Goal: Navigation & Orientation: Find specific page/section

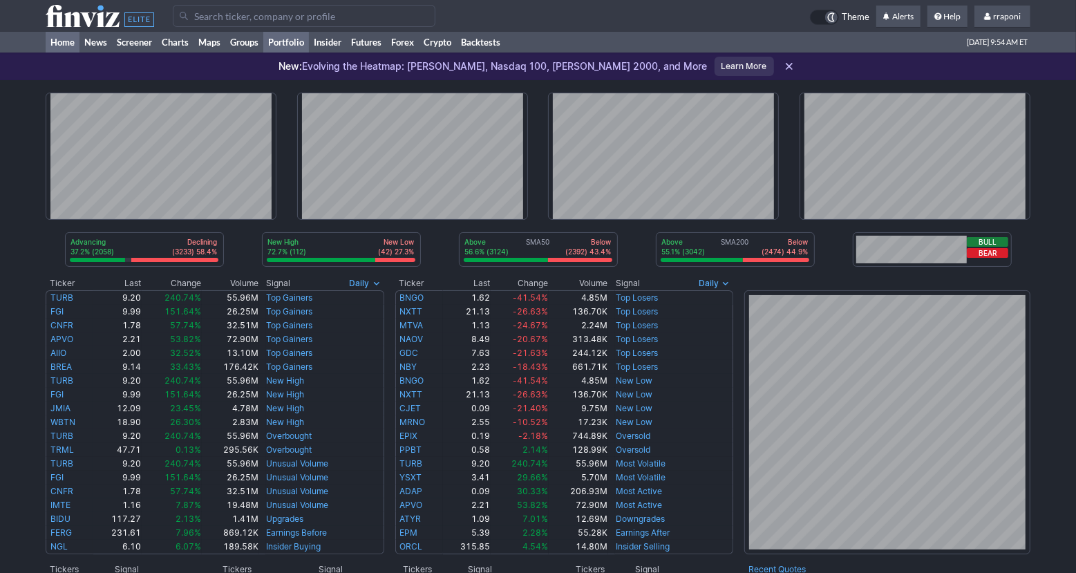
click at [306, 51] on link "Portfolio" at bounding box center [286, 42] width 46 height 21
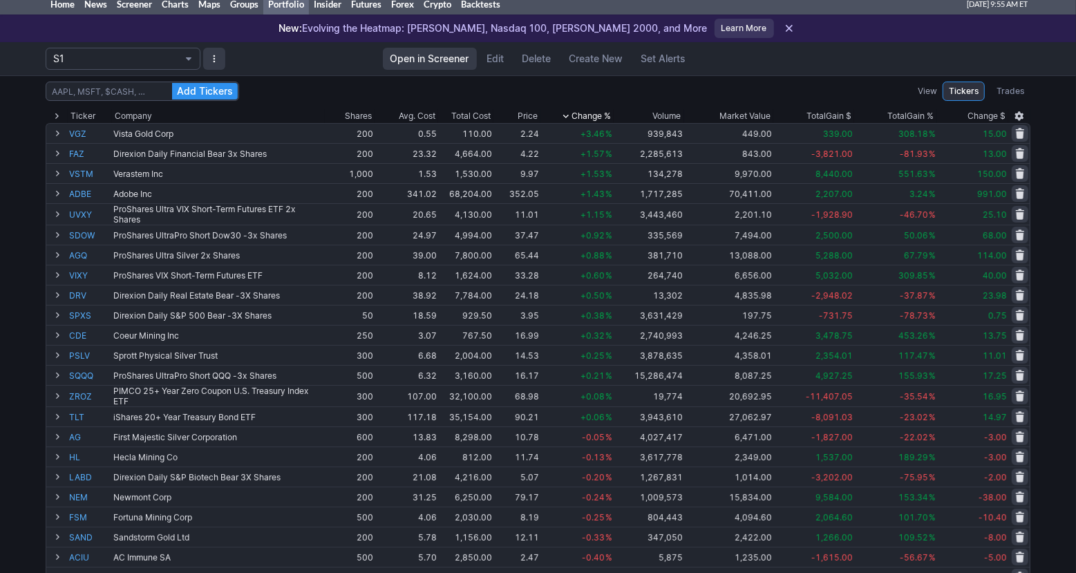
scroll to position [34, 0]
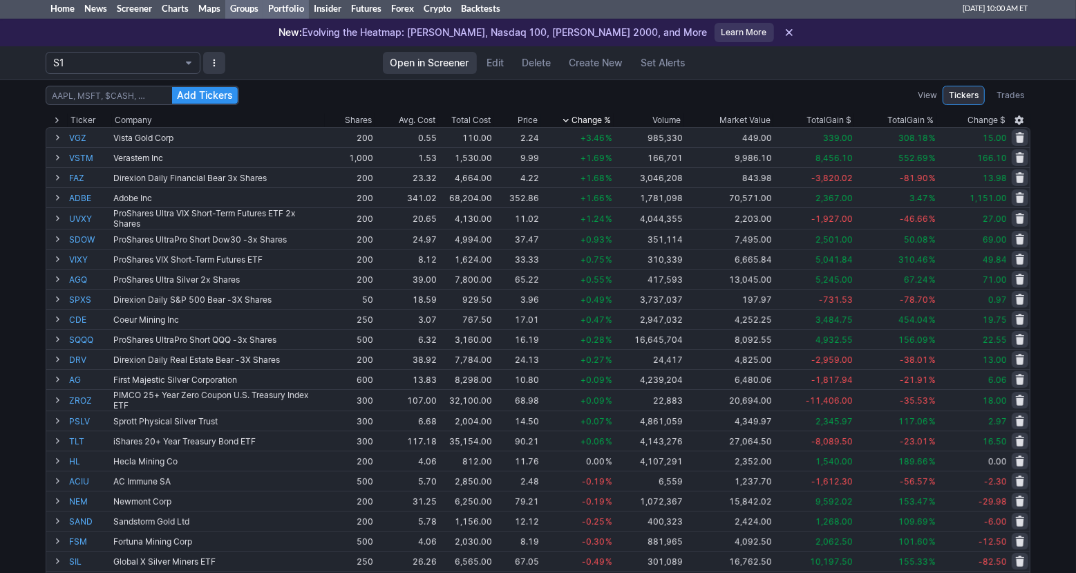
click at [247, 15] on link "Groups" at bounding box center [244, 8] width 38 height 21
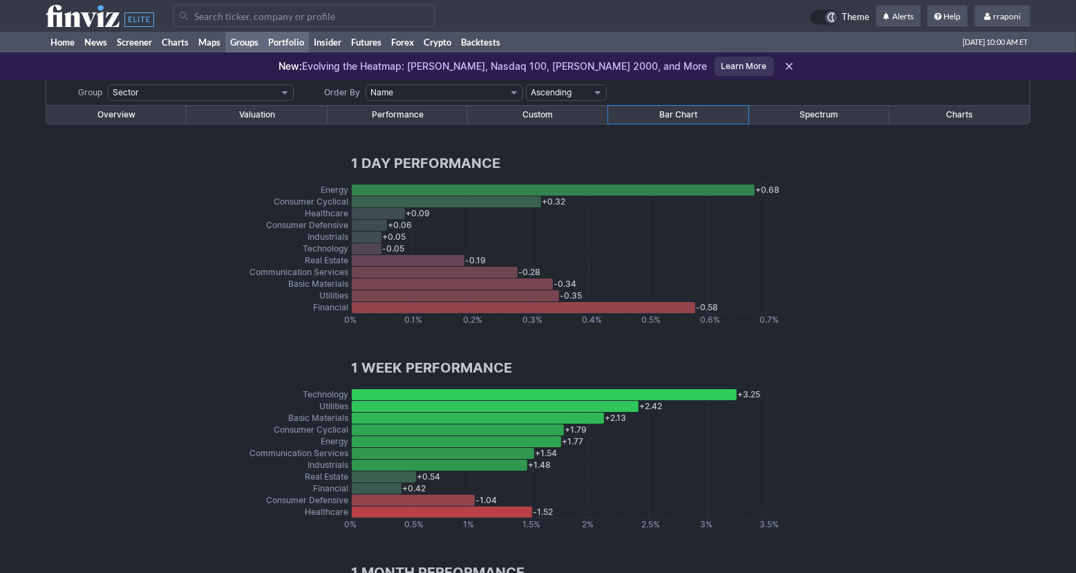
click at [306, 47] on link "Portfolio" at bounding box center [286, 42] width 46 height 21
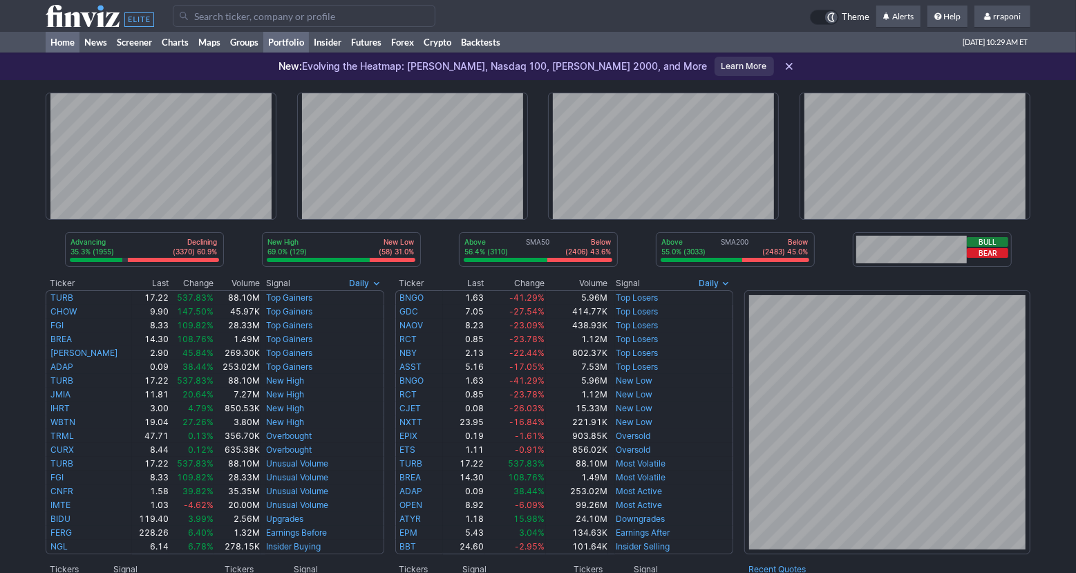
click at [298, 46] on link "Portfolio" at bounding box center [286, 42] width 46 height 21
